Goal: Communication & Community: Answer question/provide support

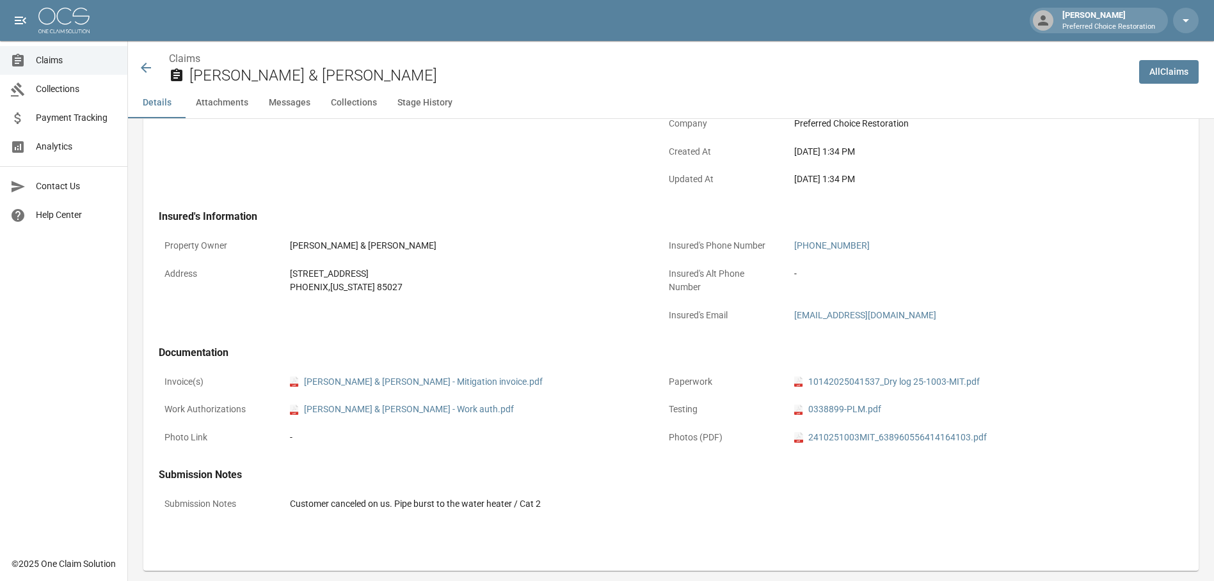
scroll to position [296, 0]
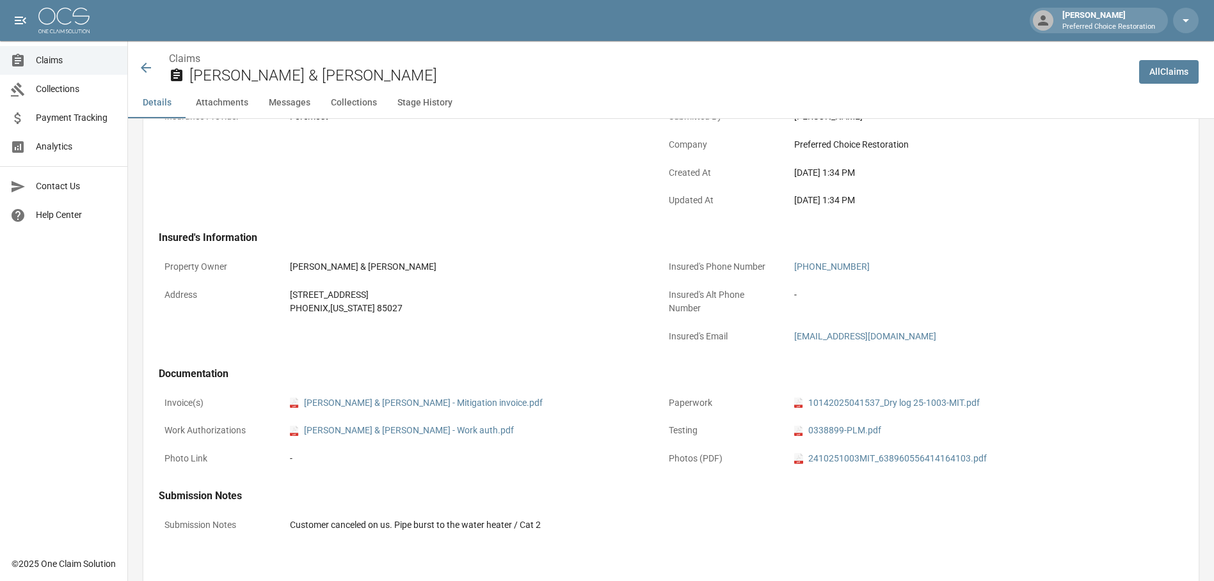
click at [54, 58] on span "Claims" at bounding box center [76, 60] width 81 height 13
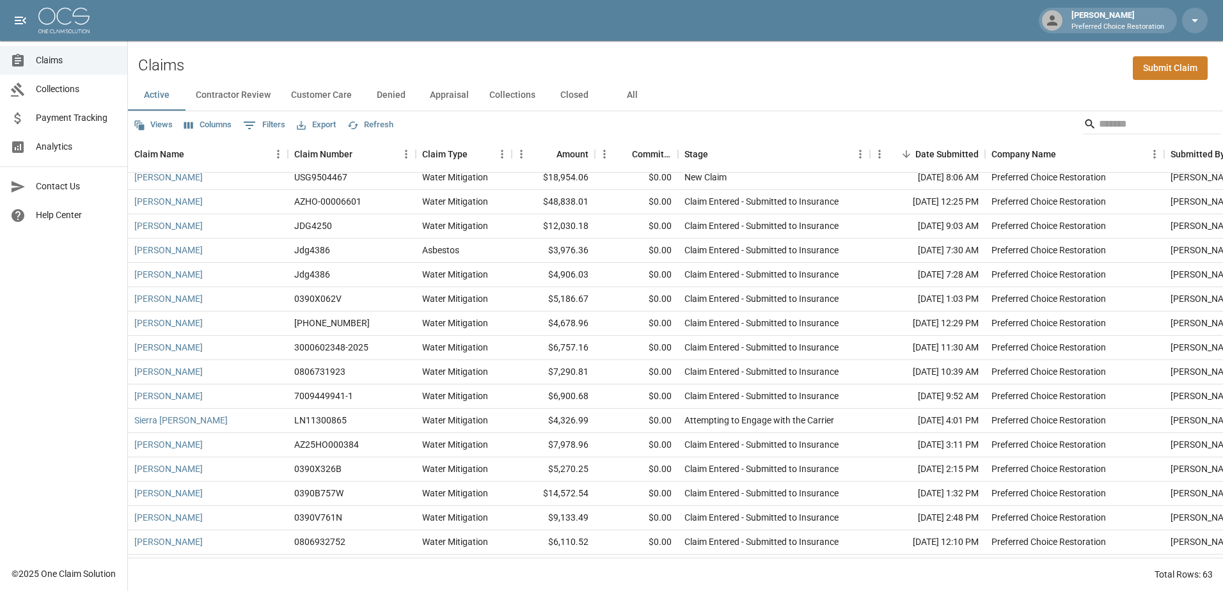
scroll to position [192, 0]
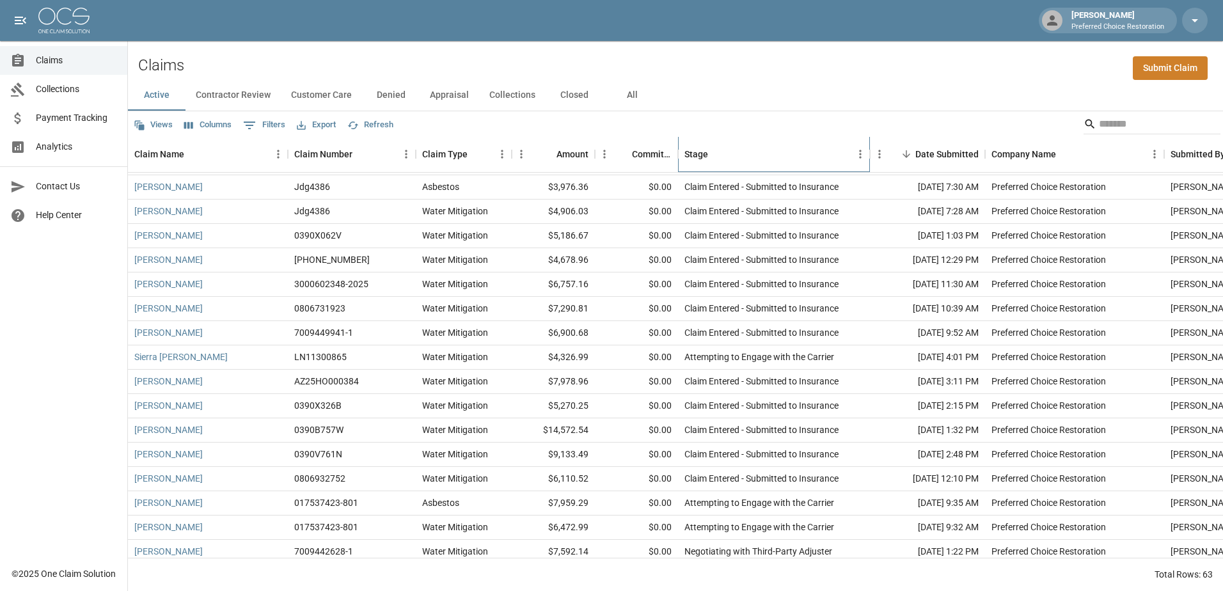
click at [695, 157] on div "Stage" at bounding box center [696, 154] width 24 height 36
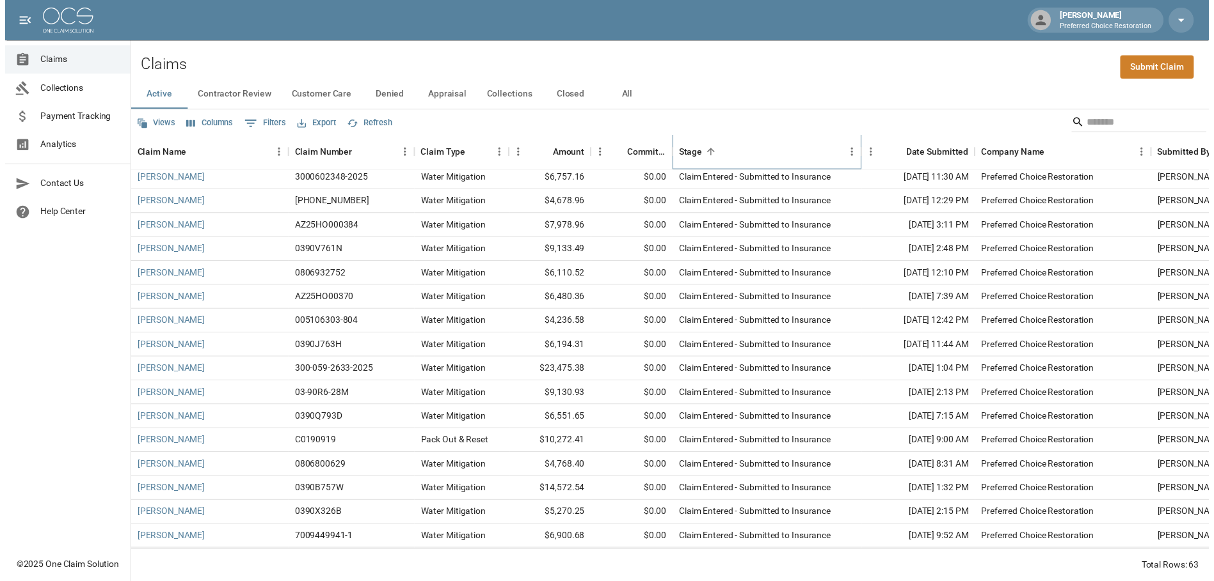
scroll to position [516, 0]
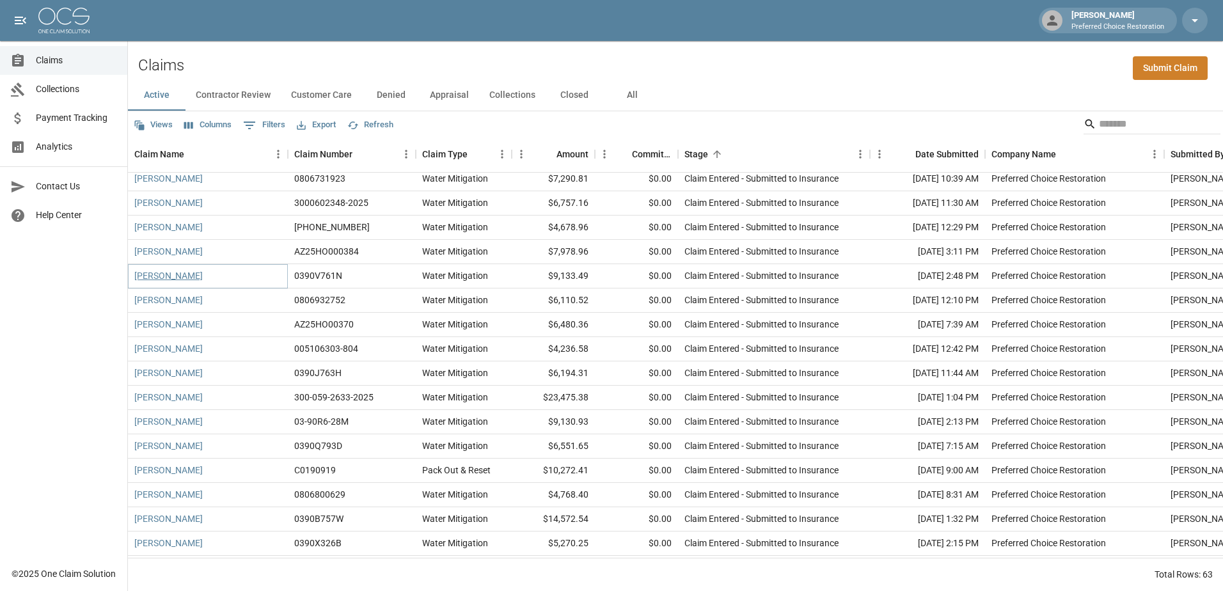
click at [183, 281] on link "[PERSON_NAME]" at bounding box center [168, 275] width 68 height 13
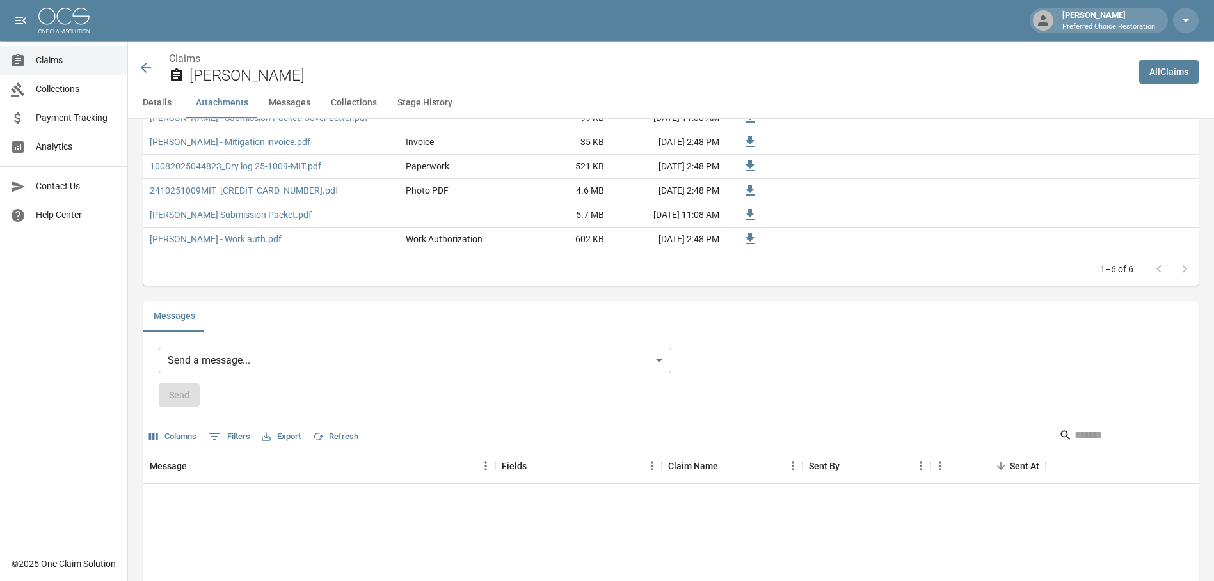
scroll to position [896, 0]
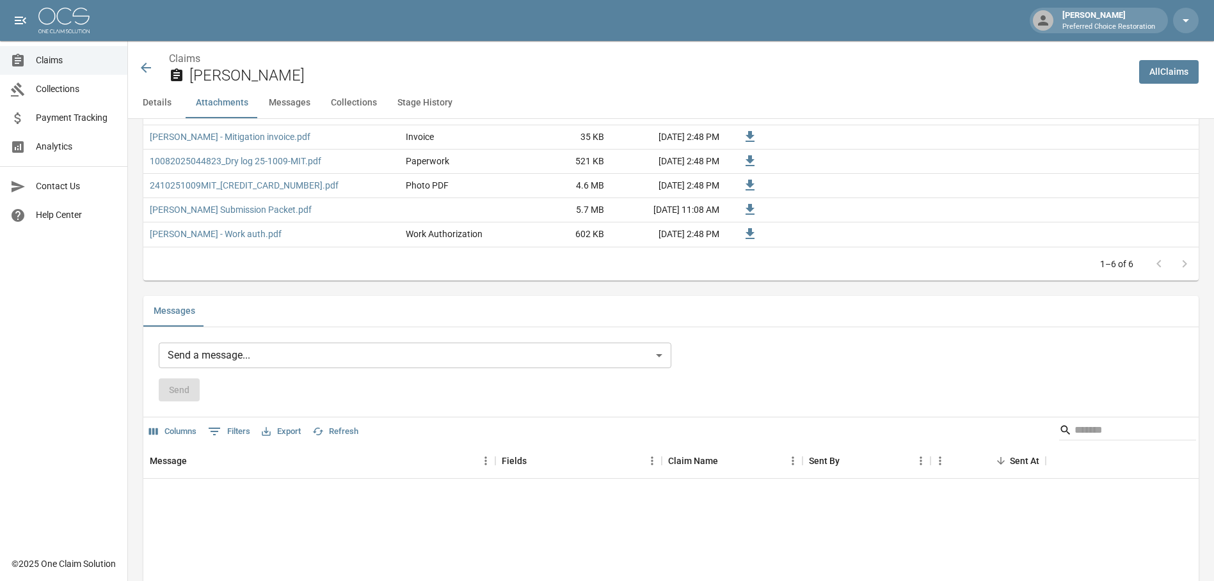
click at [231, 359] on body "[PERSON_NAME] Preferred Choice Restoration Claims Collections Payment Tracking …" at bounding box center [607, 105] width 1214 height 2003
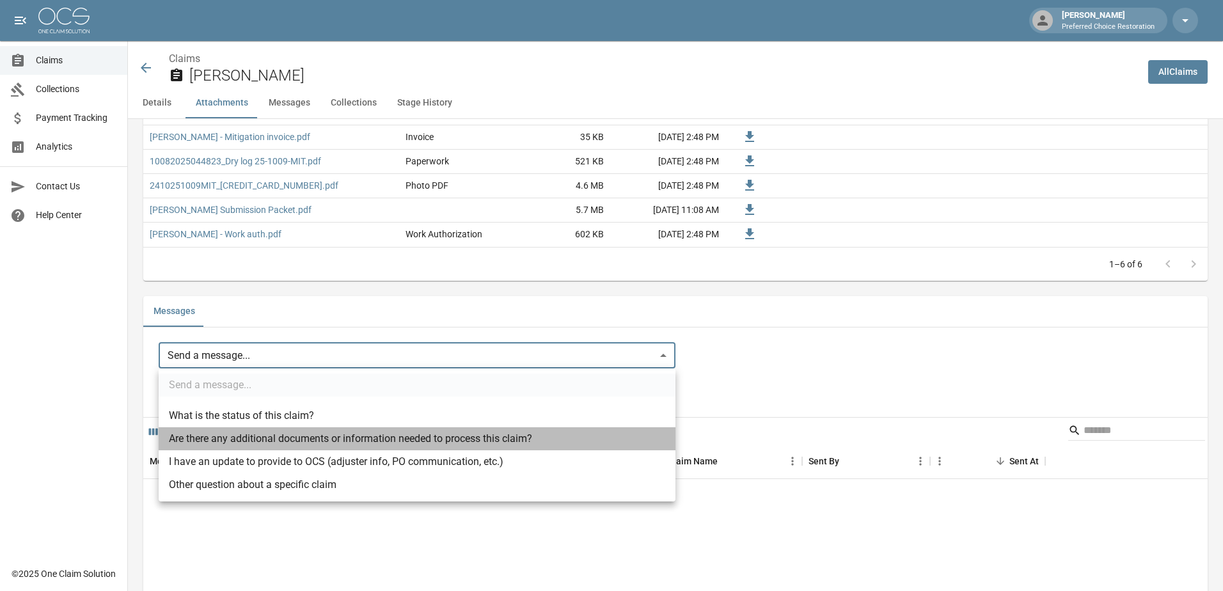
click at [269, 437] on li "Are there any additional documents or information needed to process this claim?" at bounding box center [417, 438] width 517 height 23
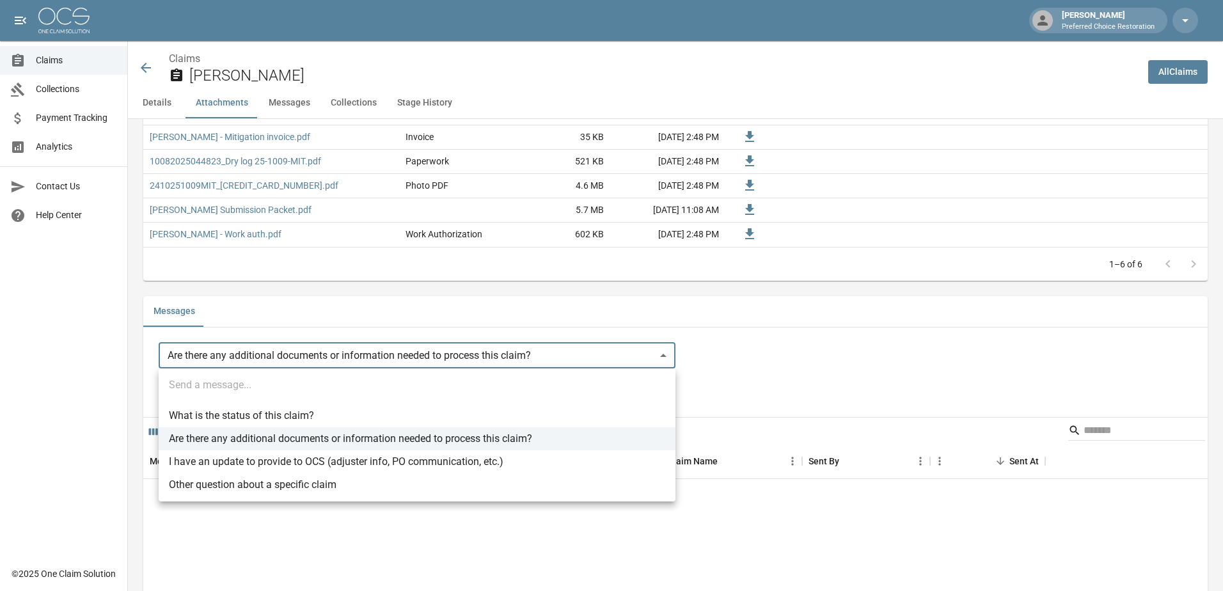
click at [322, 354] on body "[PERSON_NAME] Preferred Choice Restoration Claims Collections Payment Tracking …" at bounding box center [611, 105] width 1223 height 2003
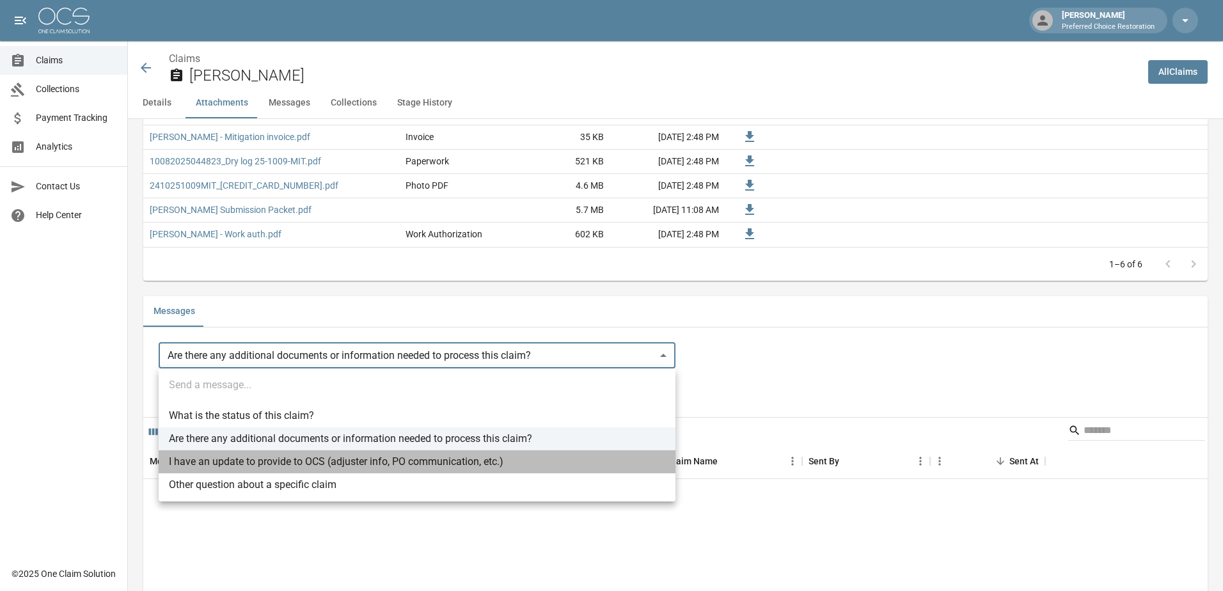
click at [285, 463] on li "I have an update to provide to OCS (adjuster info, PO communication, etc.)" at bounding box center [417, 461] width 517 height 23
type input "**********"
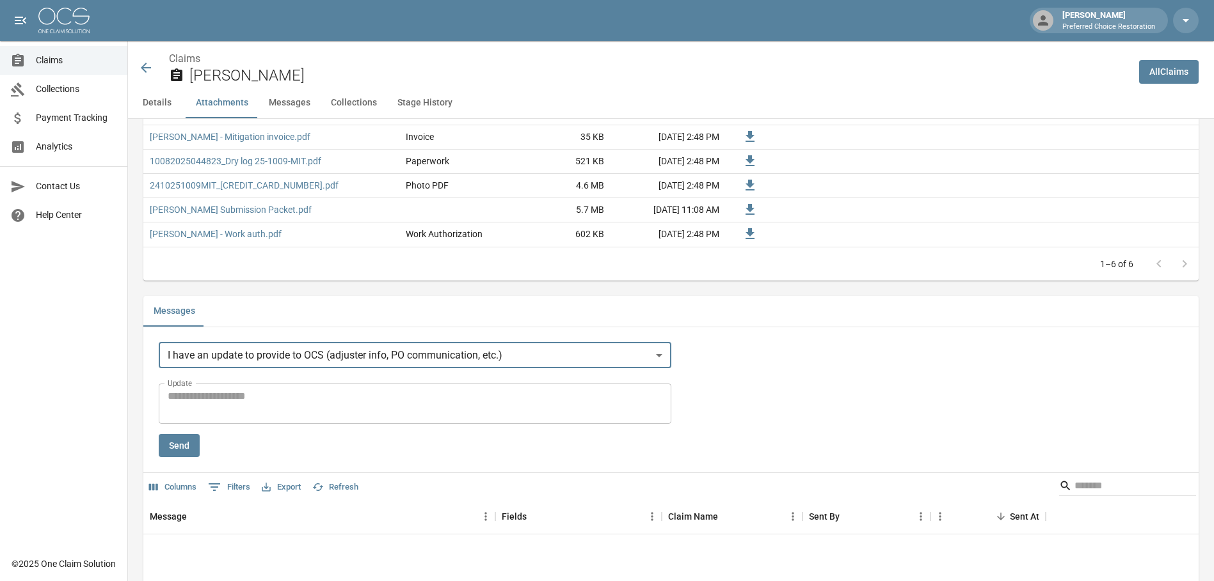
click at [290, 399] on textarea "Update" at bounding box center [415, 403] width 494 height 29
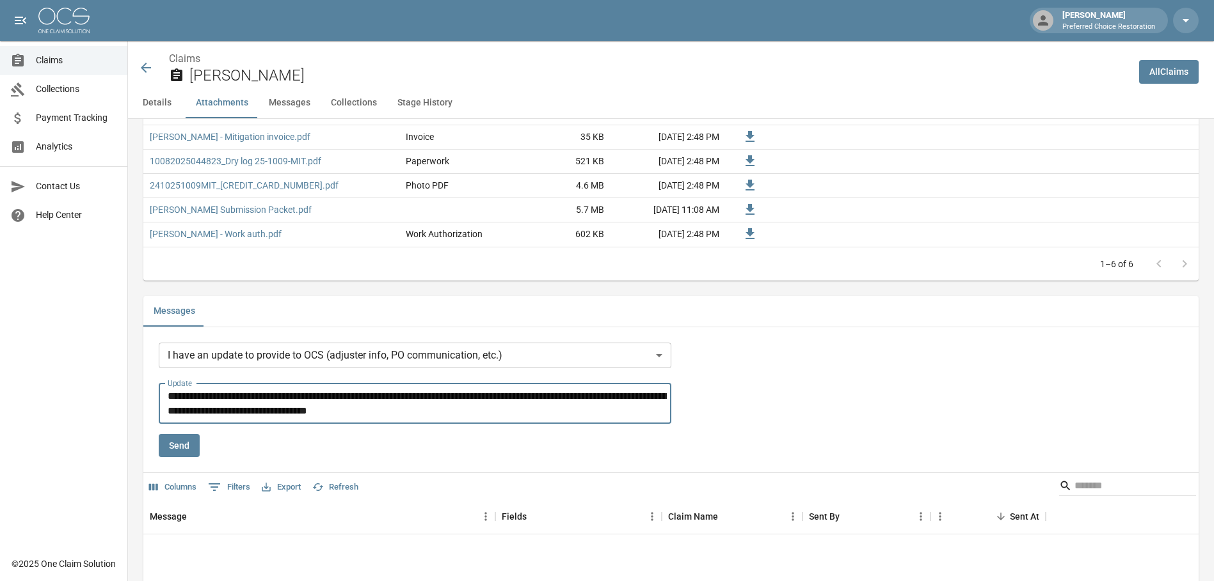
type textarea "**********"
click at [192, 449] on button "Send" at bounding box center [179, 446] width 41 height 24
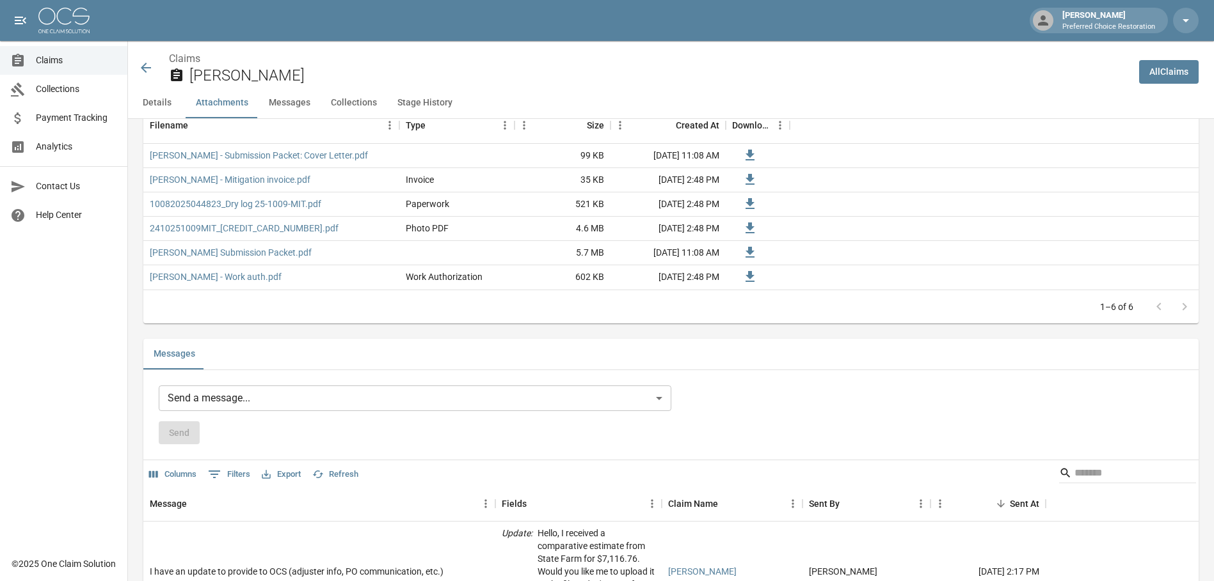
scroll to position [832, 0]
